Goal: Navigation & Orientation: Understand site structure

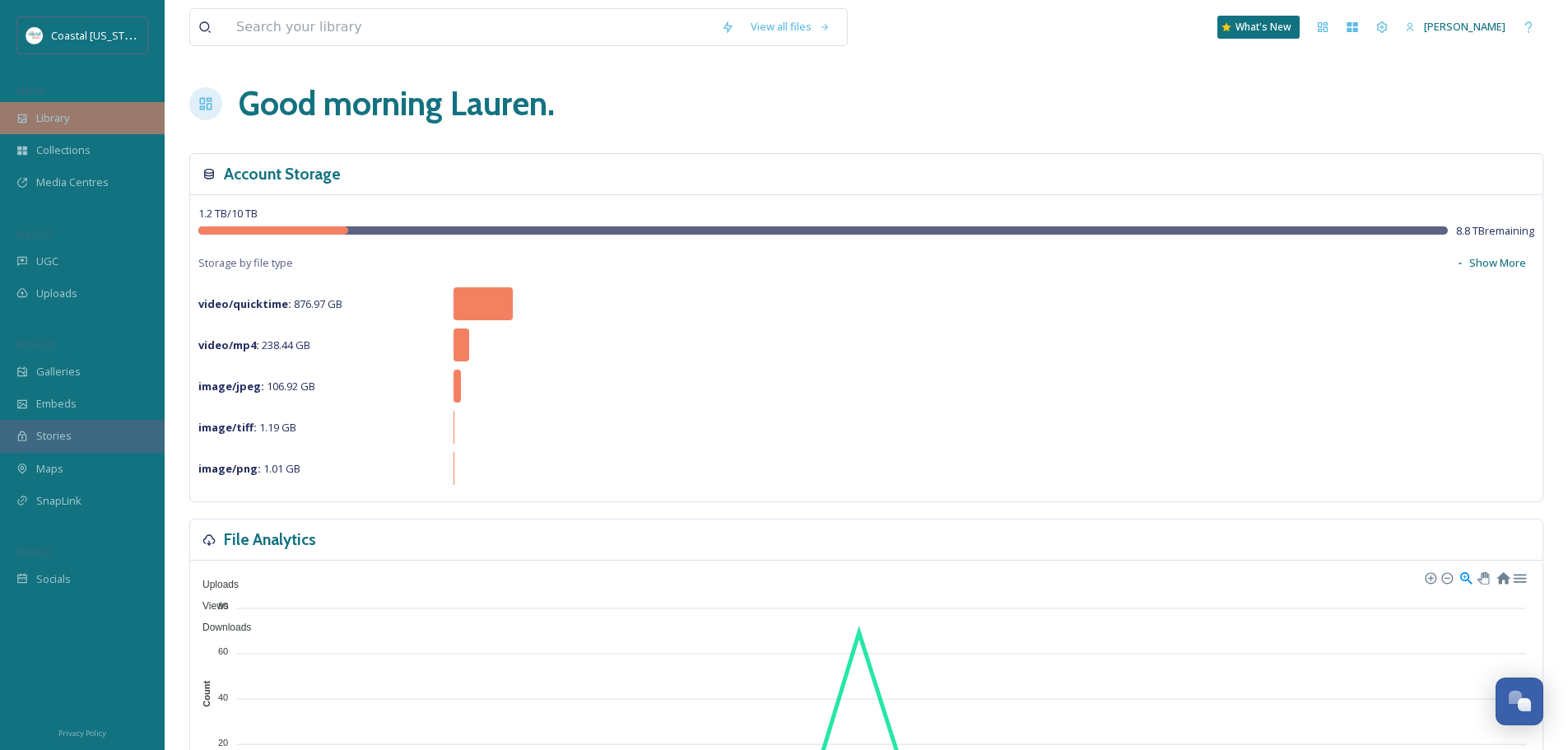
click at [96, 122] on div "Library" at bounding box center [82, 118] width 165 height 32
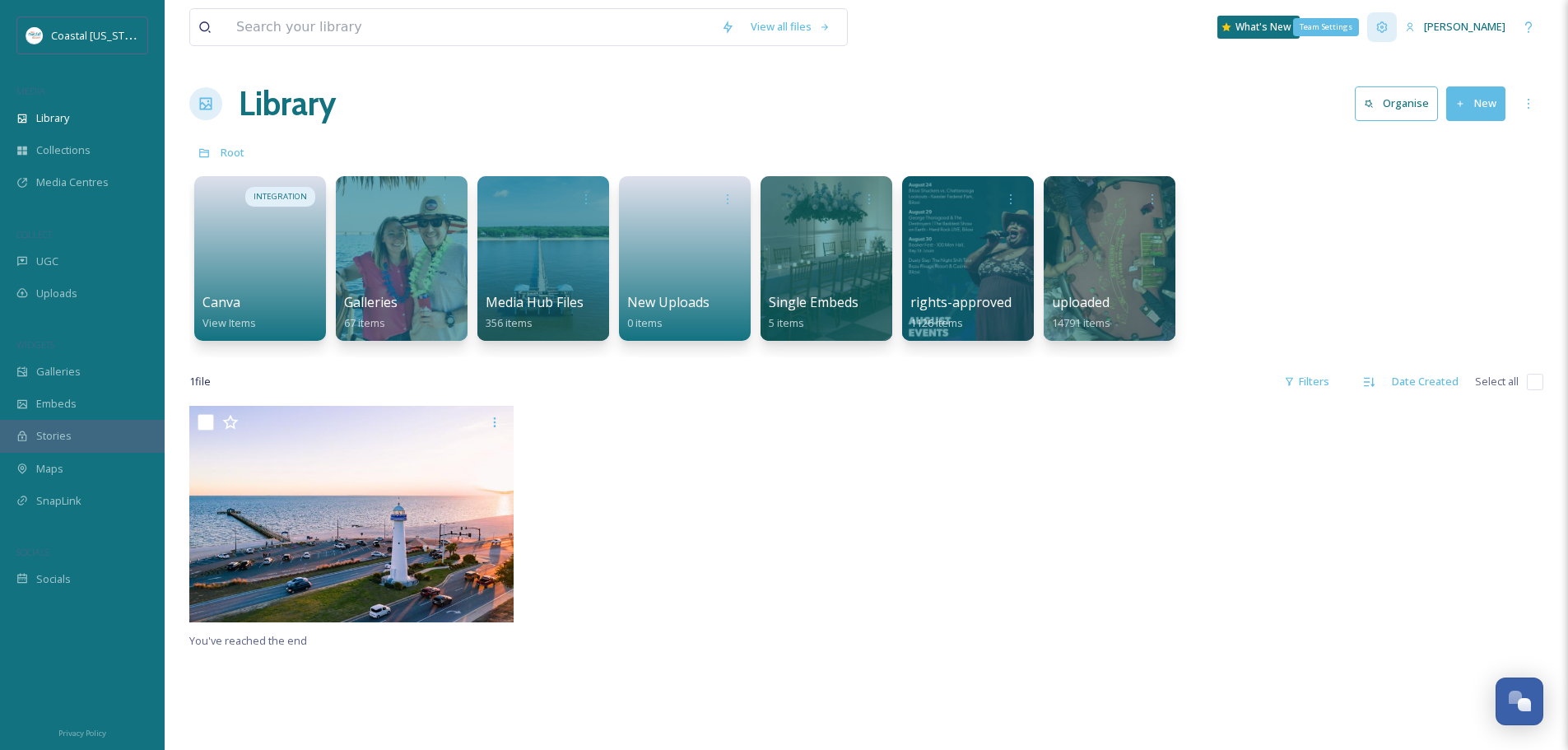
click at [1389, 23] on icon at bounding box center [1382, 27] width 13 height 13
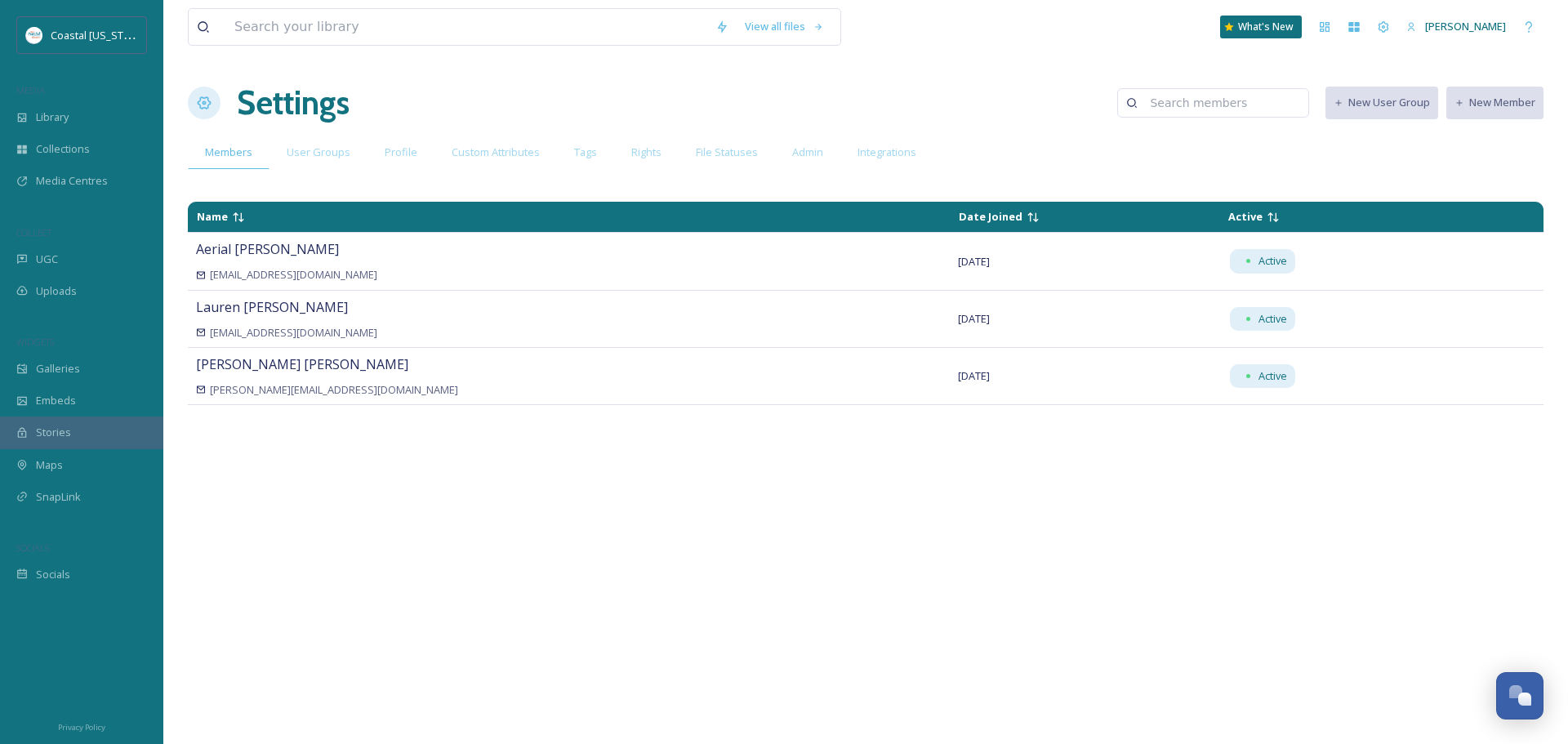
click at [1352, 153] on div "Members User Groups Profile Custom Attributes Tags Rights File Statuses Admin I…" at bounding box center [865, 152] width 1356 height 34
click at [589, 123] on div "Settings New User Group New Member" at bounding box center [865, 102] width 1356 height 49
click at [354, 143] on div "User Groups" at bounding box center [318, 152] width 98 height 34
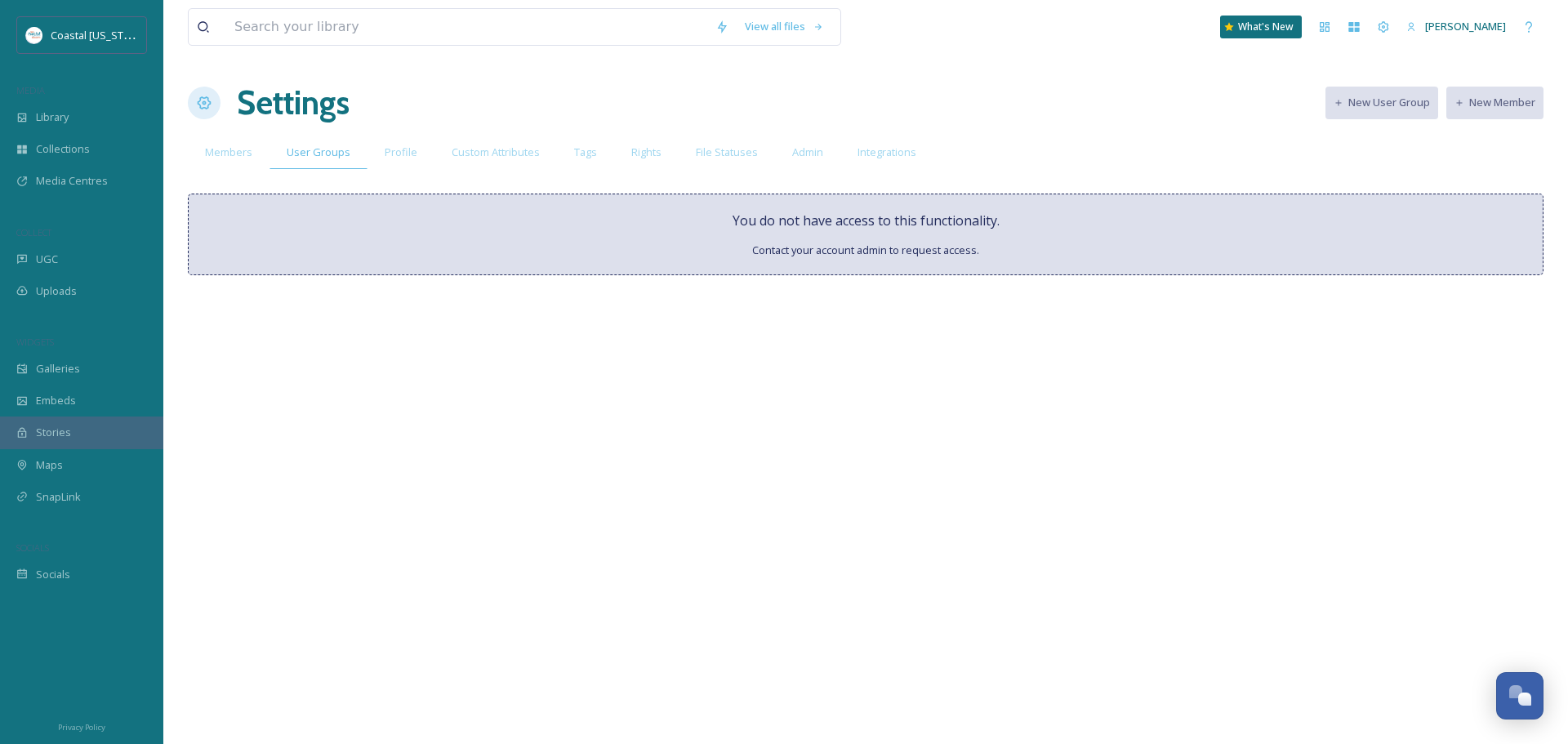
click at [240, 152] on span "Members" at bounding box center [228, 152] width 47 height 15
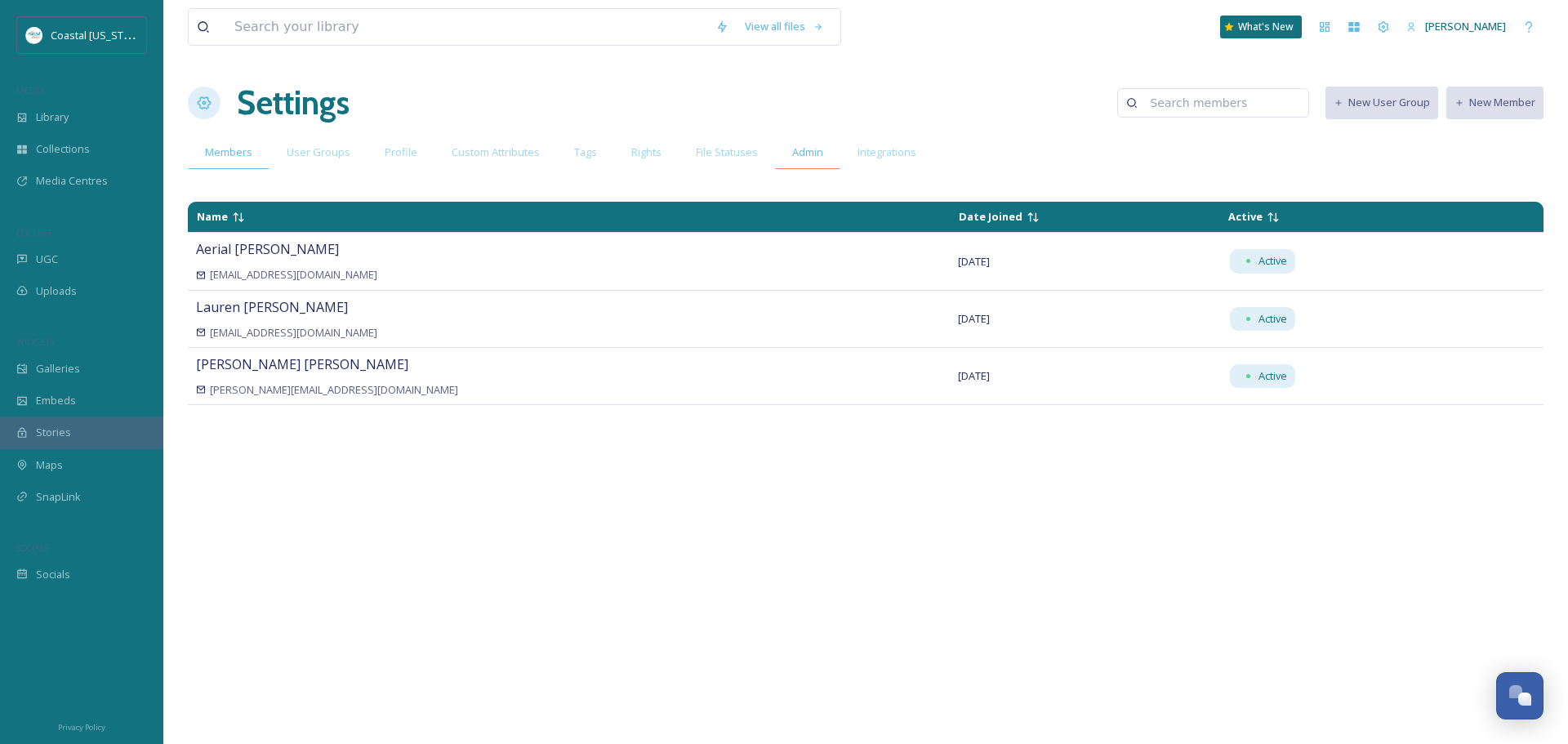
click at [815, 161] on div "Admin" at bounding box center [808, 152] width 65 height 34
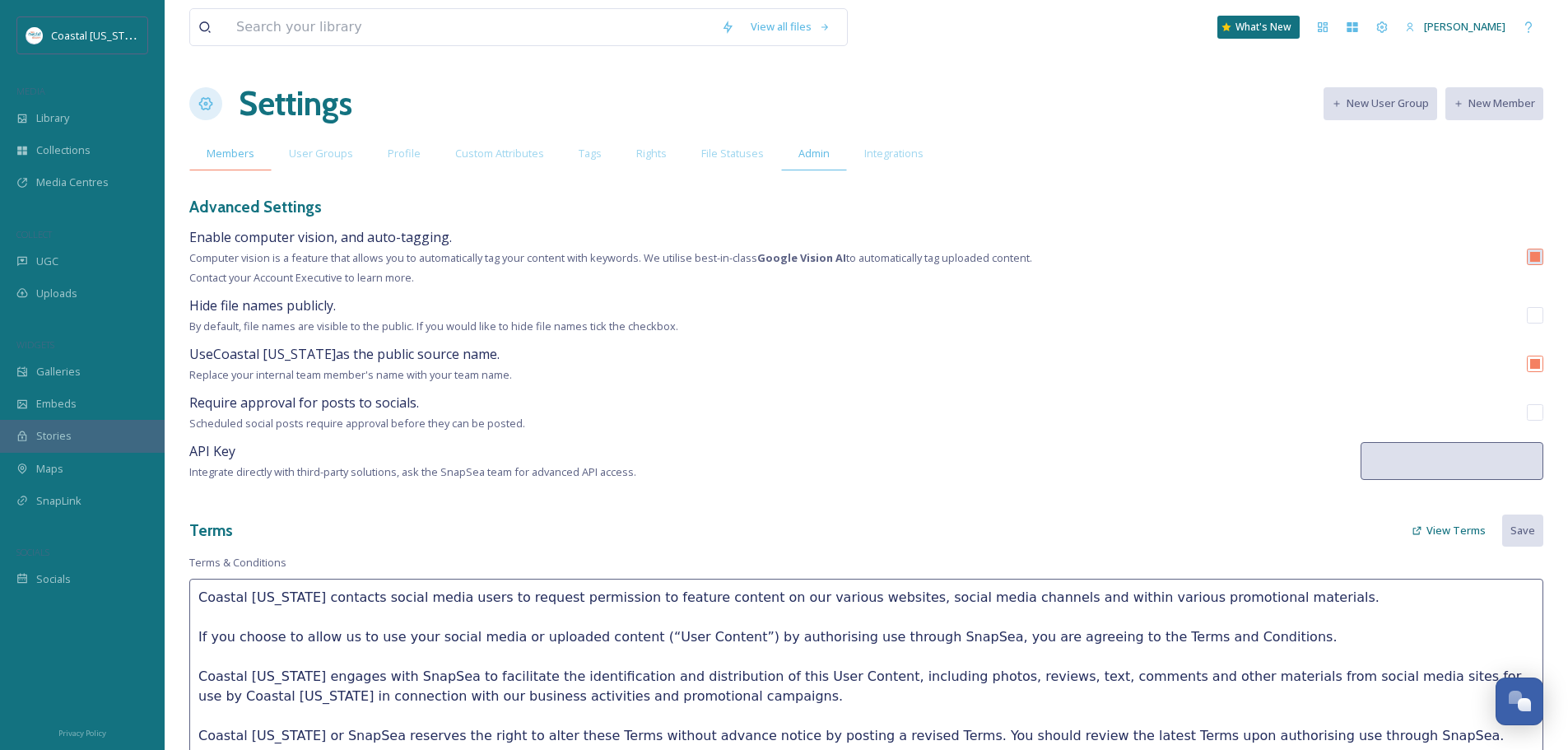
click at [229, 140] on div "Members" at bounding box center [230, 153] width 82 height 34
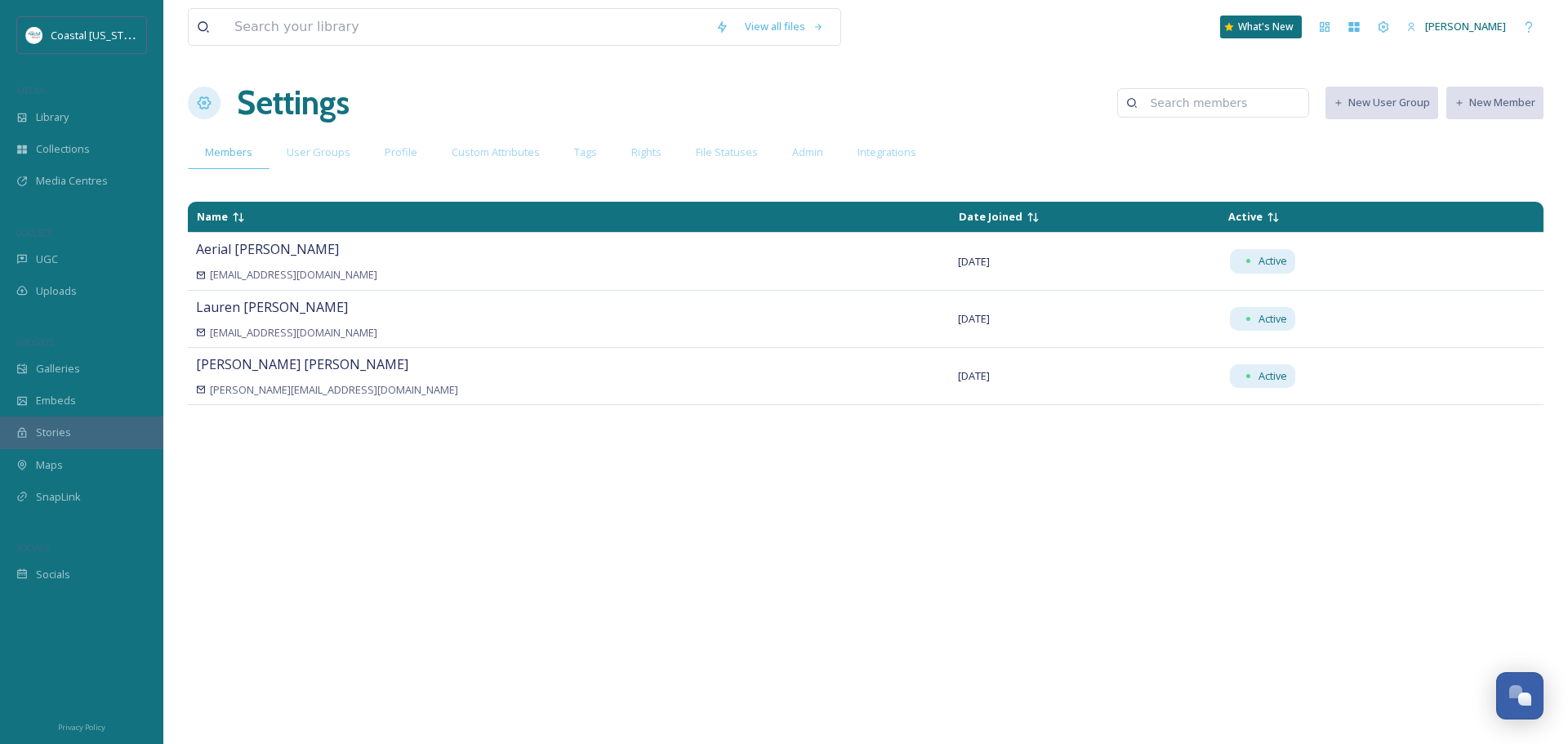
click at [1442, 151] on div "Members User Groups Profile Custom Attributes Tags Rights File Statuses Admin I…" at bounding box center [865, 152] width 1356 height 34
click at [339, 159] on span "User Groups" at bounding box center [318, 152] width 64 height 15
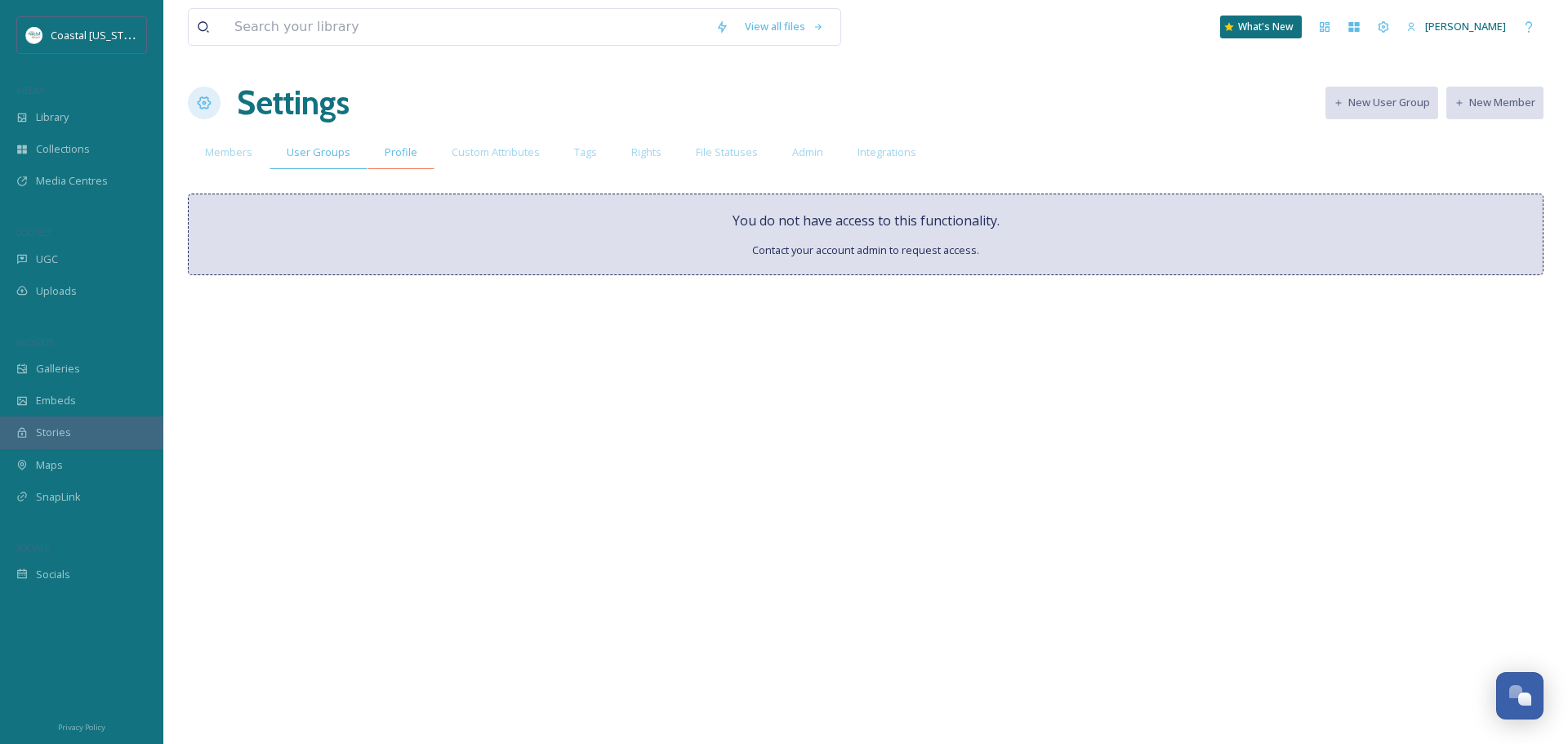
click at [401, 153] on span "Profile" at bounding box center [401, 152] width 33 height 15
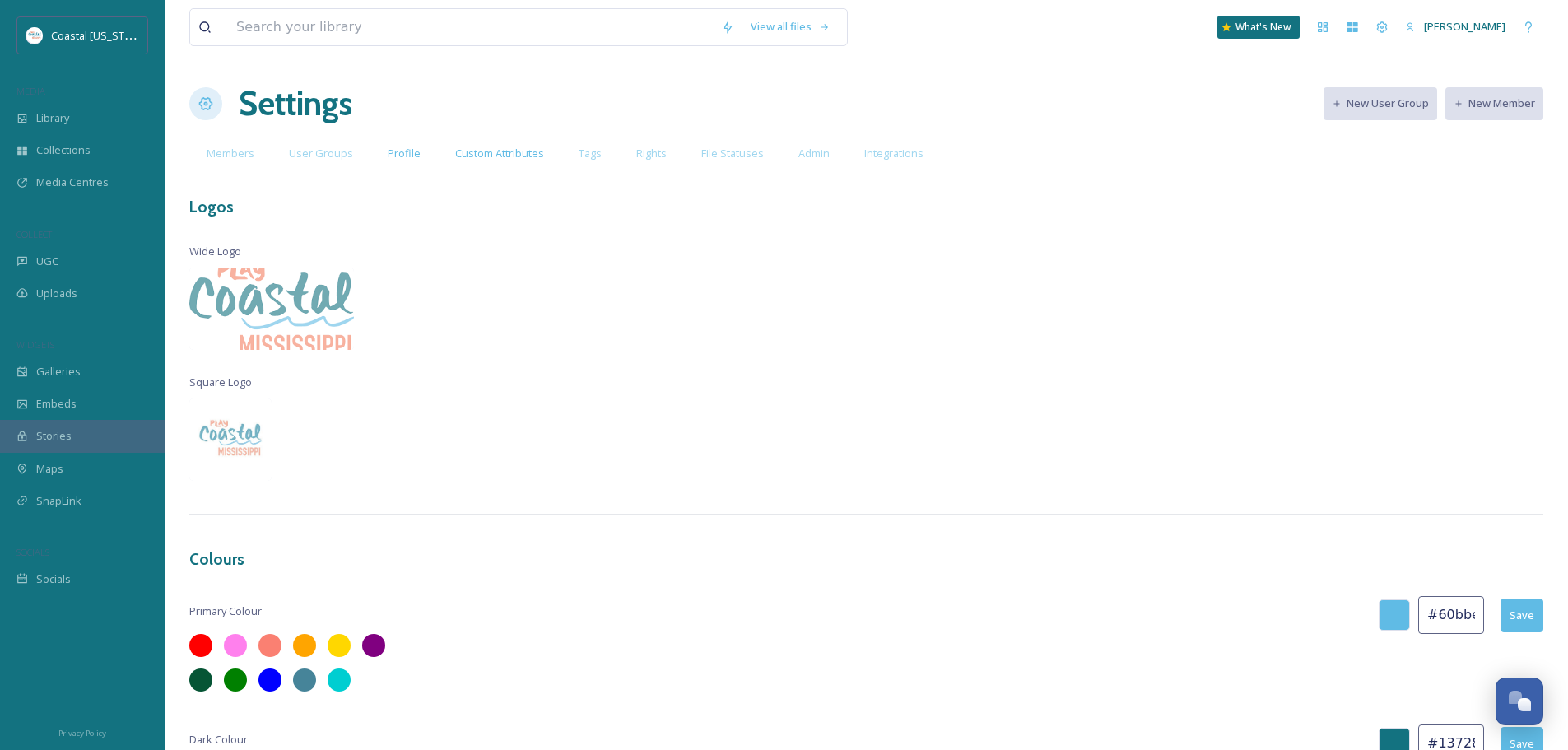
click at [502, 153] on span "Custom Attributes" at bounding box center [499, 153] width 89 height 16
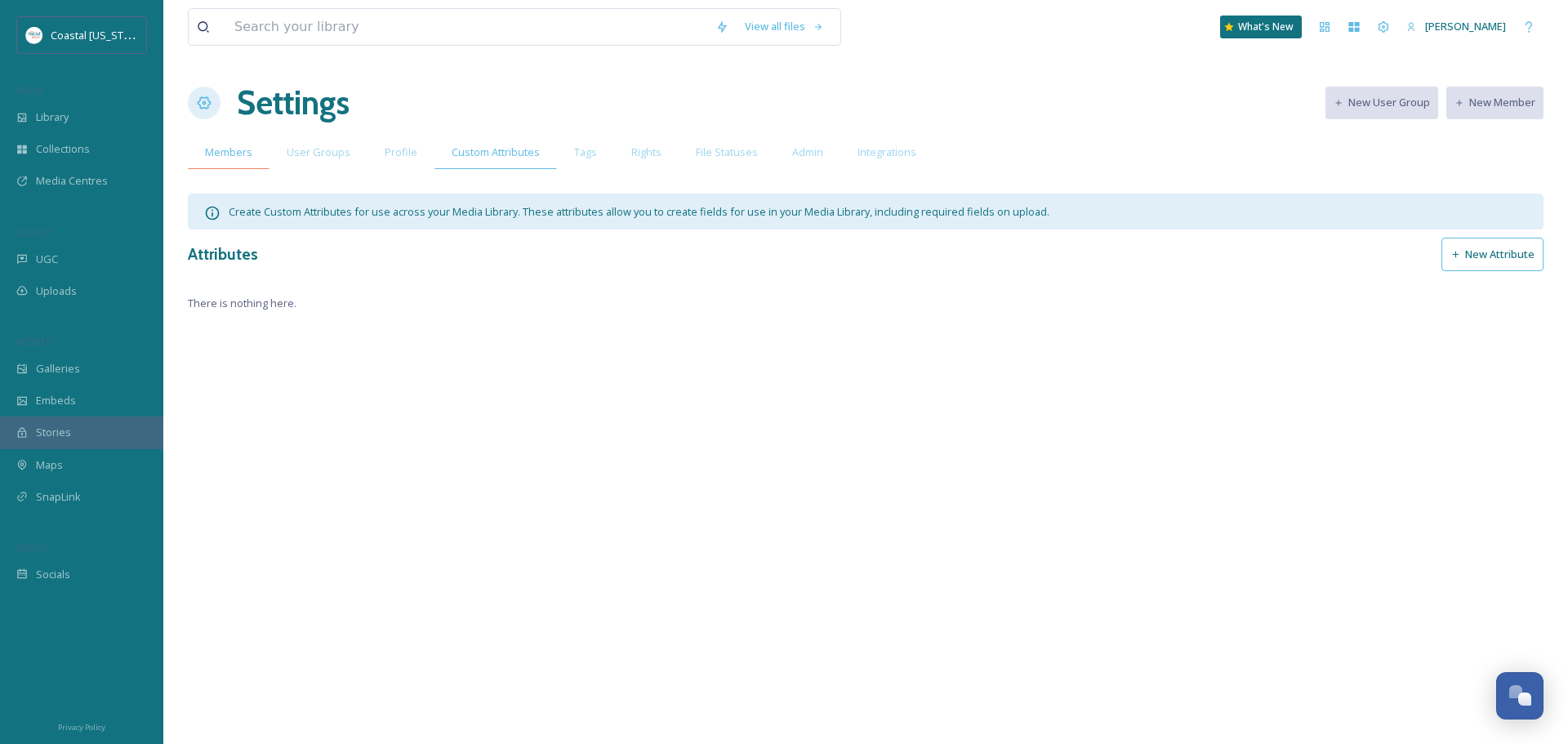
click at [225, 145] on span "Members" at bounding box center [228, 152] width 47 height 15
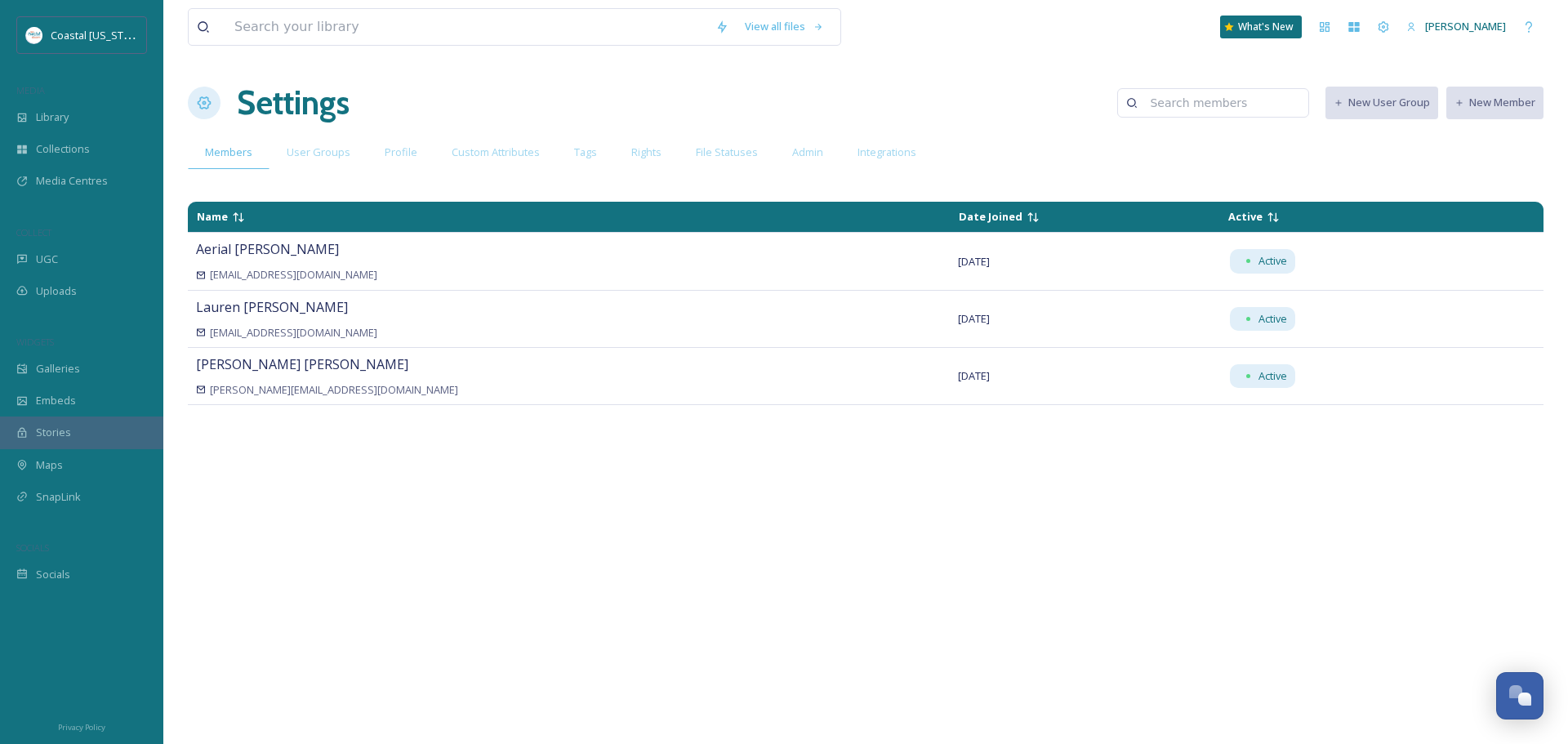
click at [516, 584] on div "Name Date Joined Active Aerial [PERSON_NAME] [EMAIL_ADDRESS][DOMAIN_NAME] [DATE…" at bounding box center [865, 464] width 1356 height 540
click at [381, 458] on div "Name Date Joined Active Aerial [PERSON_NAME] [EMAIL_ADDRESS][DOMAIN_NAME] [DATE…" at bounding box center [865, 464] width 1356 height 540
click at [322, 167] on div "User Groups" at bounding box center [318, 152] width 98 height 34
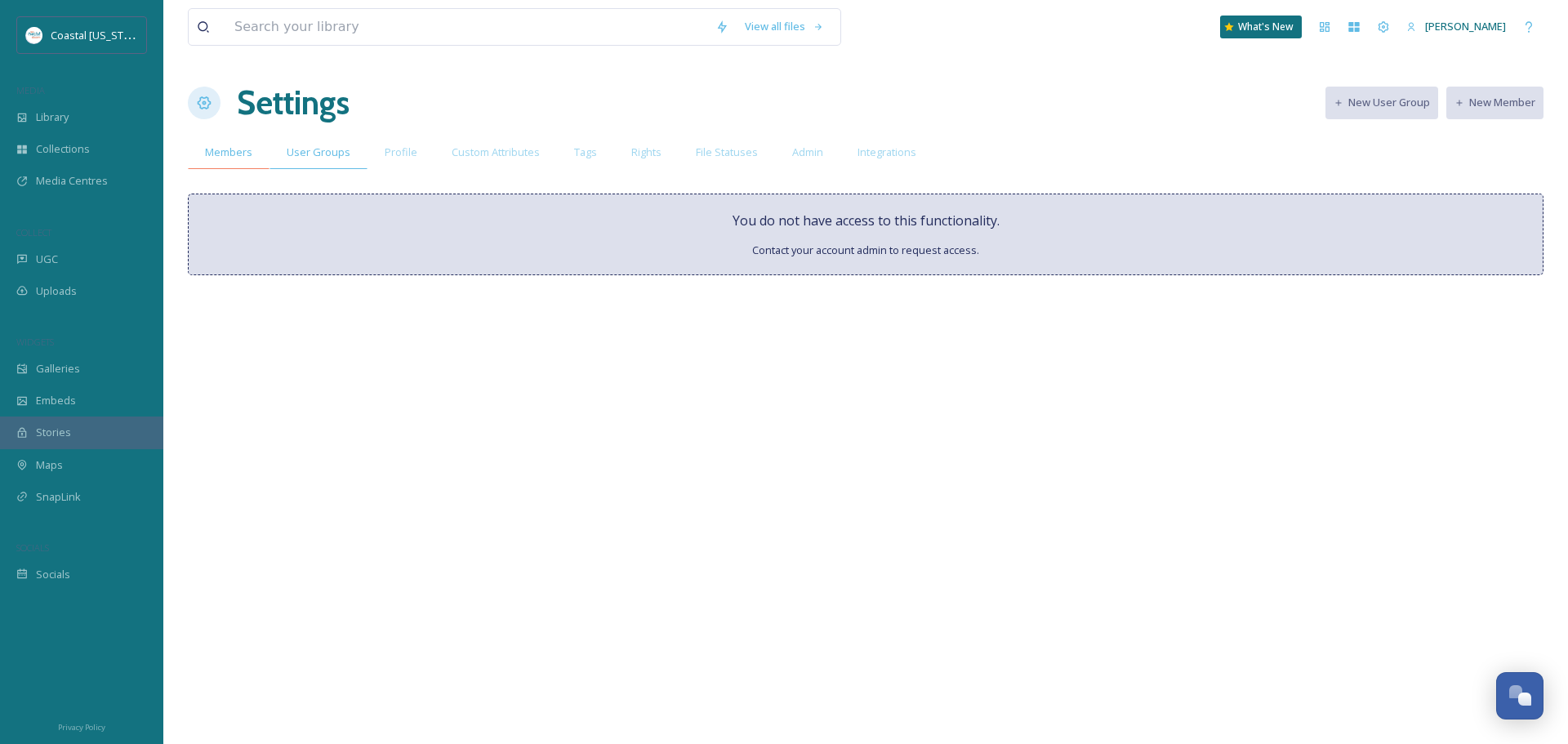
click at [214, 158] on span "Members" at bounding box center [228, 152] width 47 height 15
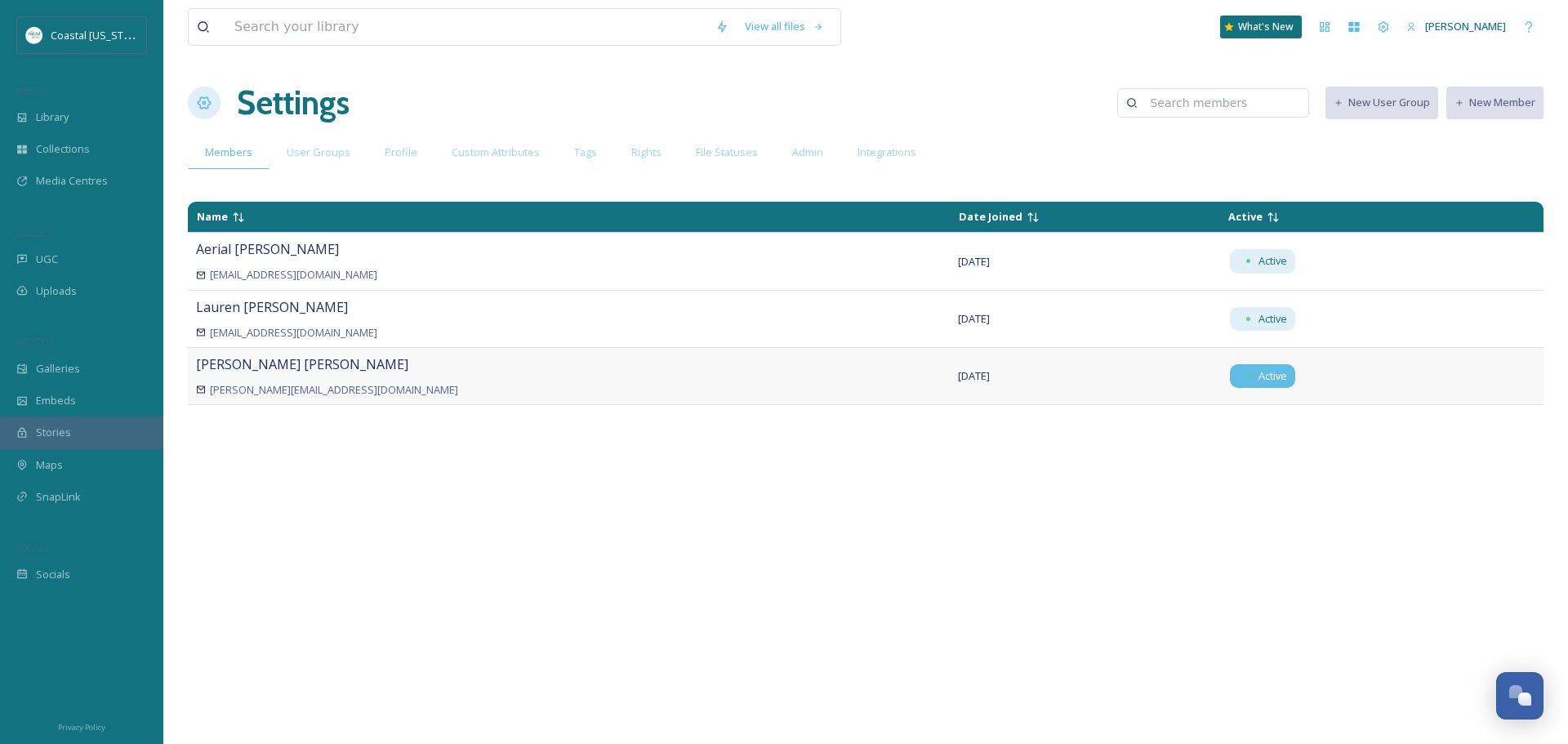
click at [1230, 379] on div "Active" at bounding box center [1263, 376] width 65 height 24
click at [1230, 317] on div "Active" at bounding box center [1263, 319] width 65 height 24
click at [1230, 273] on div "Active" at bounding box center [1263, 261] width 65 height 24
click at [981, 233] on td "[DATE]" at bounding box center [1085, 261] width 270 height 57
